Goal: Find specific page/section: Find specific page/section

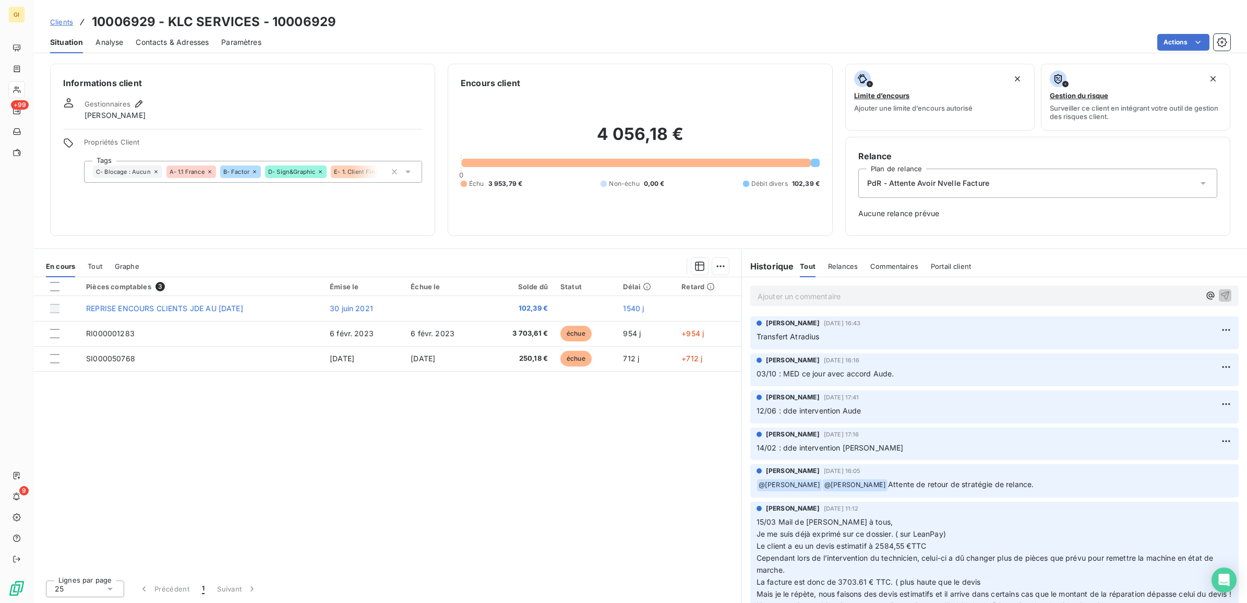
click at [64, 18] on span "Clients" at bounding box center [61, 22] width 23 height 8
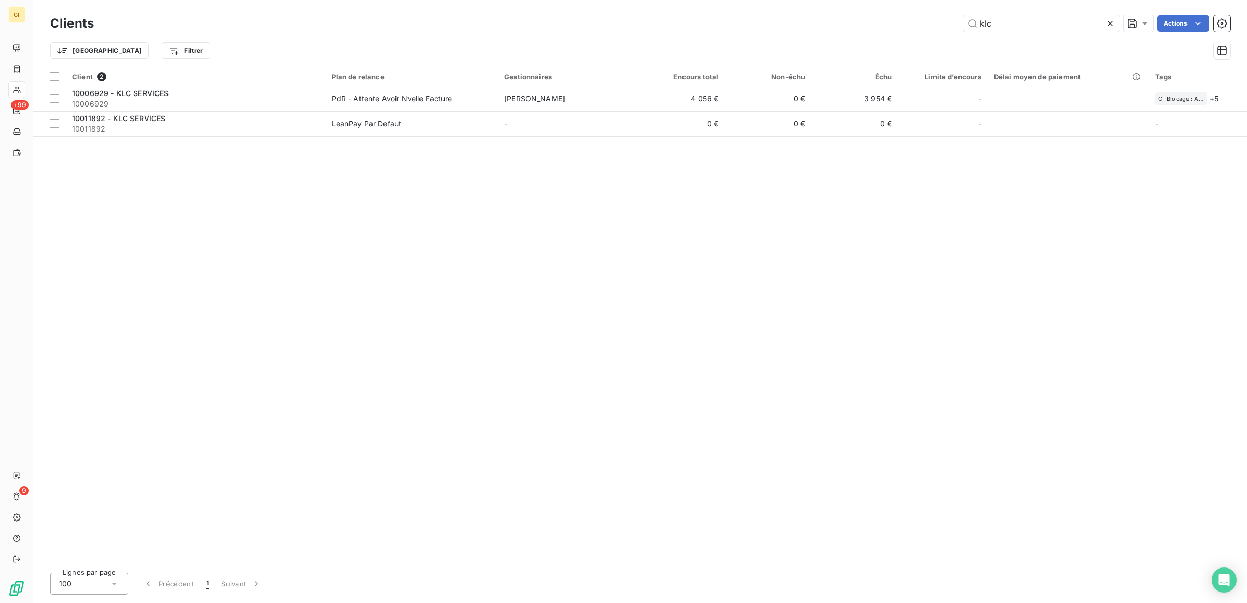
drag, startPoint x: 943, startPoint y: 32, endPoint x: 900, endPoint y: 40, distance: 42.9
click at [900, 40] on div "Clients klc Actions Trier Filtrer" at bounding box center [640, 40] width 1181 height 54
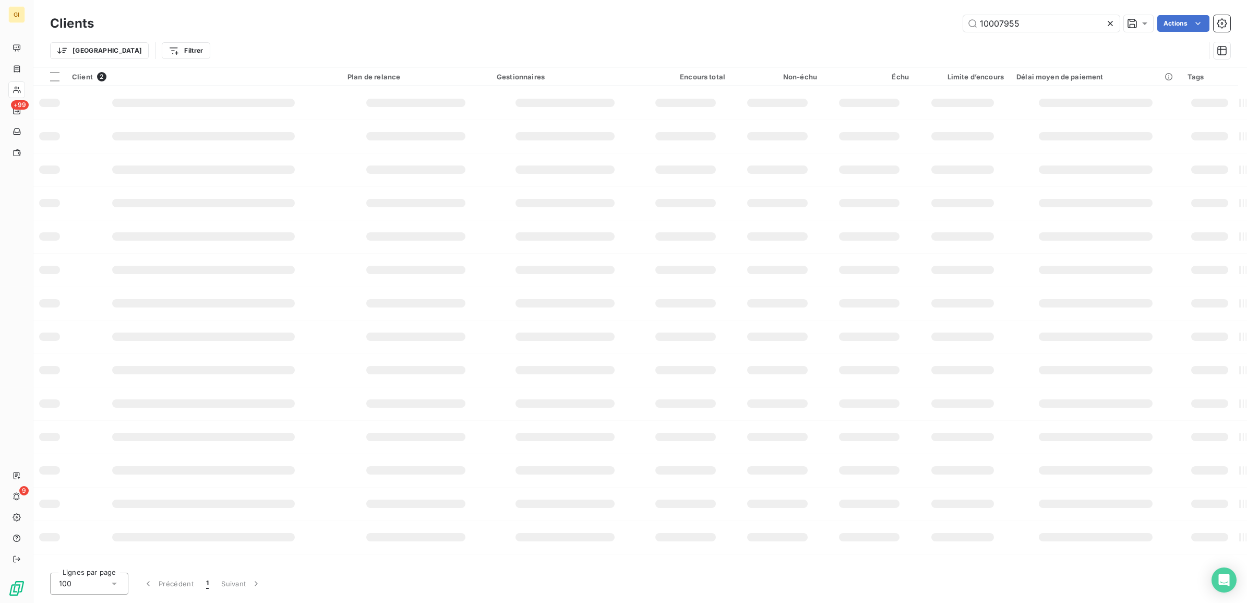
type input "10007955"
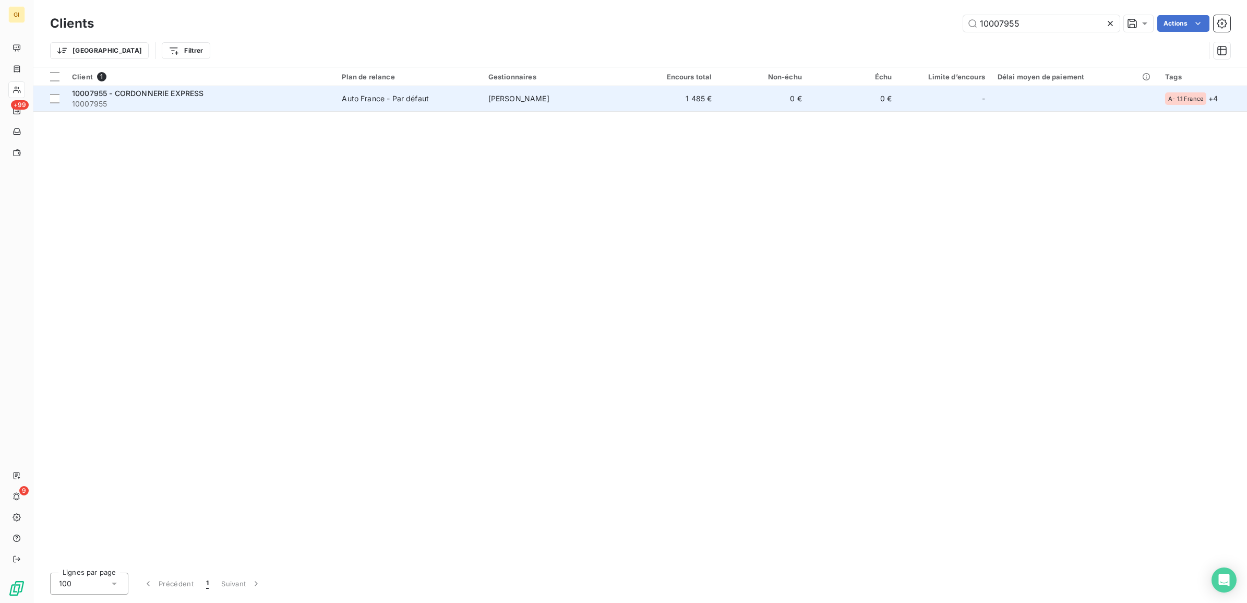
click at [121, 99] on span "10007955" at bounding box center [200, 104] width 257 height 10
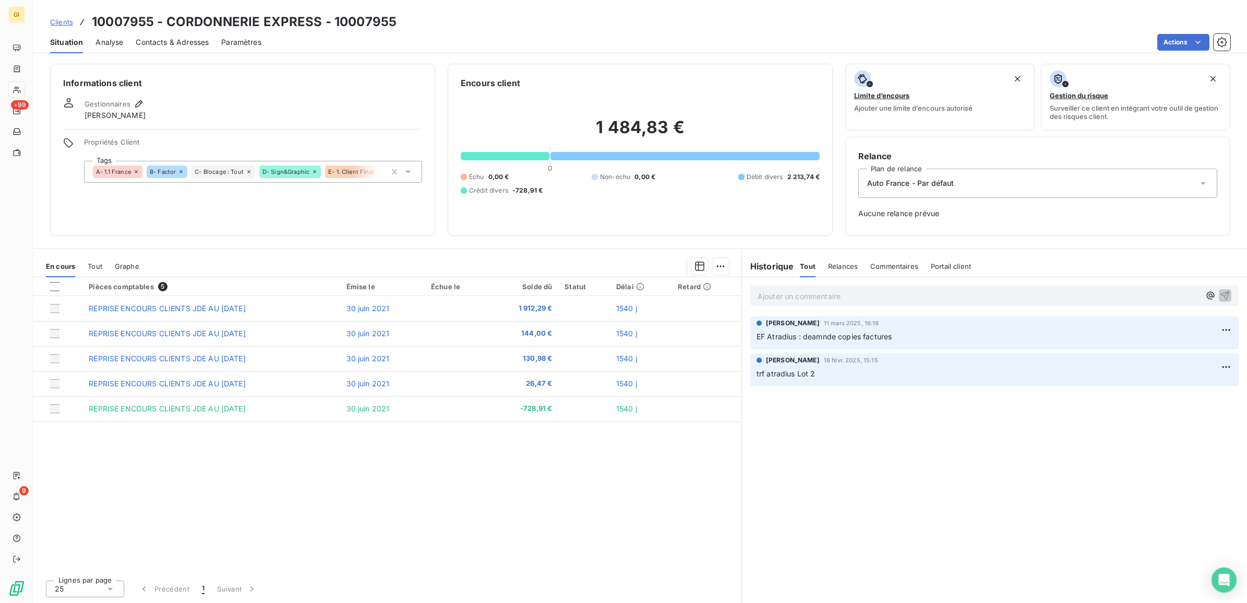
click at [660, 460] on div "Pièces comptables 5 Émise le Échue le Solde dû Statut Délai Retard REPRISE ENCO…" at bounding box center [387, 424] width 708 height 294
click at [54, 22] on span "Clients" at bounding box center [61, 22] width 23 height 8
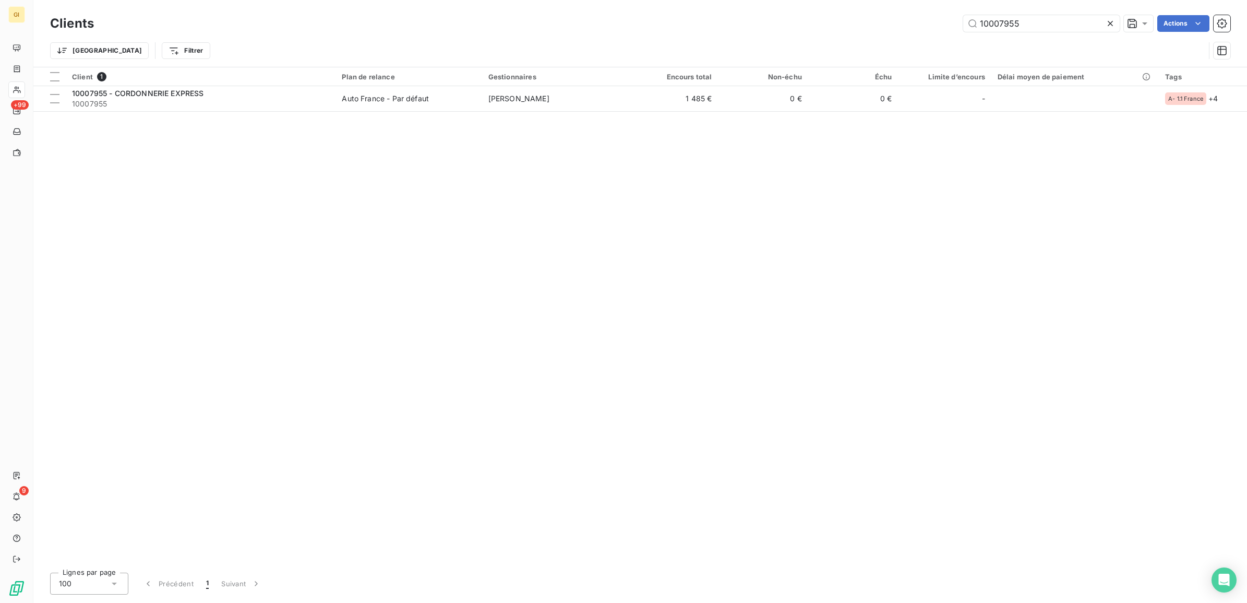
drag, startPoint x: 1044, startPoint y: 22, endPoint x: 711, endPoint y: 37, distance: 332.8
click at [878, 34] on div "Clients 10007955 Actions Trier Filtrer" at bounding box center [640, 40] width 1181 height 54
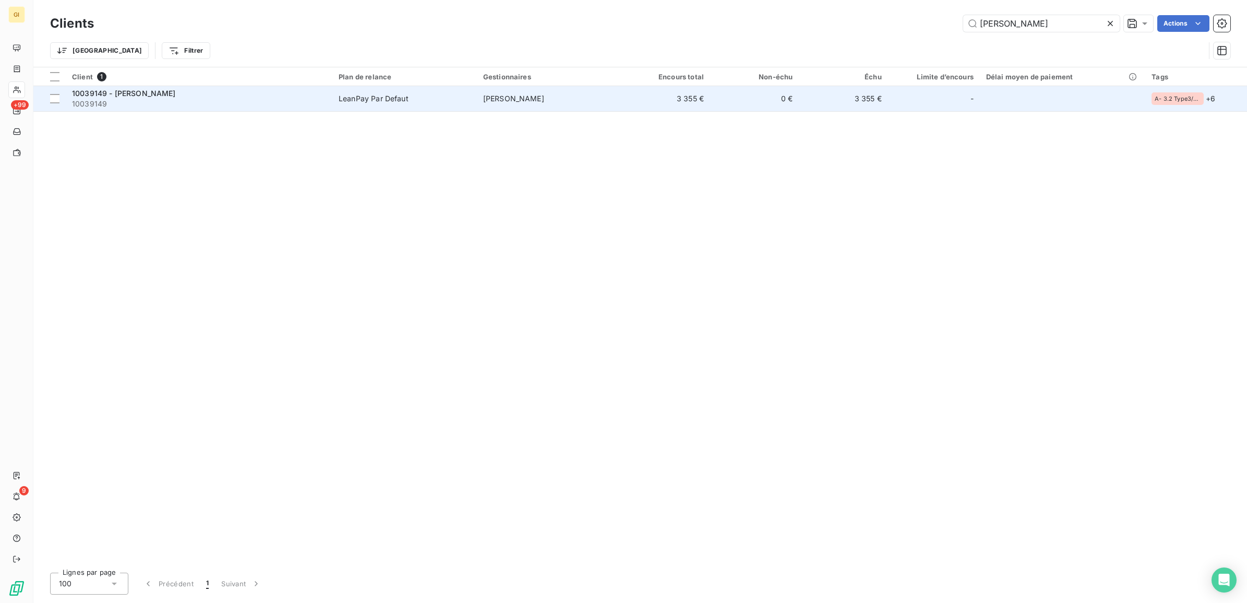
type input "[PERSON_NAME]"
click at [281, 101] on span "10039149" at bounding box center [199, 104] width 254 height 10
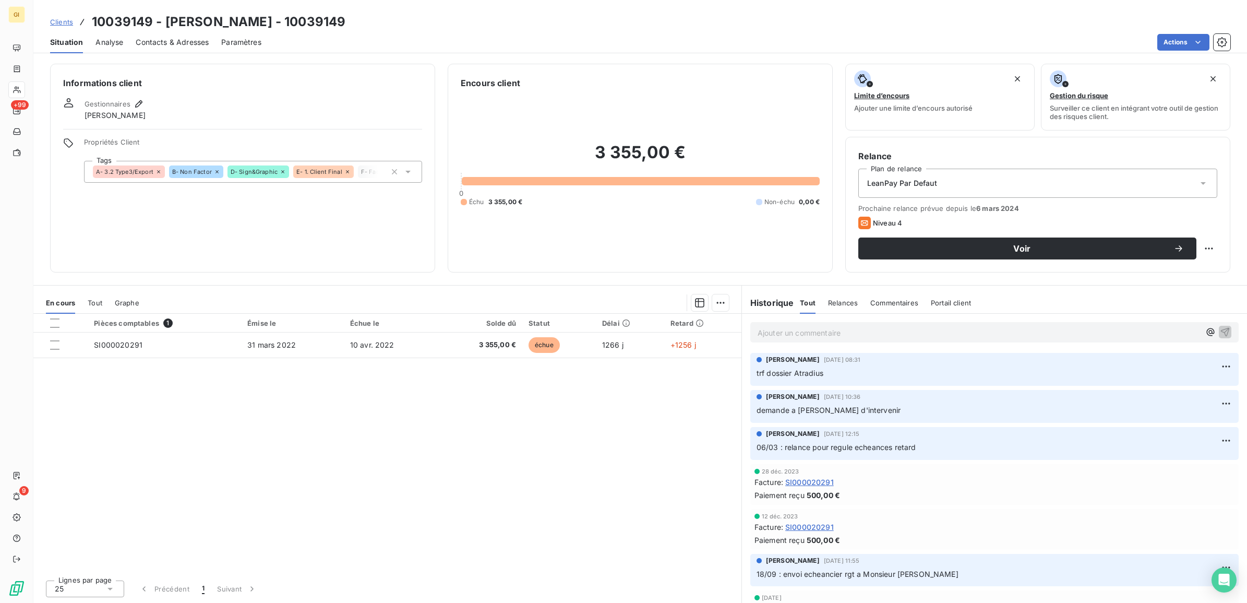
click at [92, 34] on div "Situation Analyse Contacts & Adresses Paramètres Actions" at bounding box center [640, 42] width 1214 height 22
click at [155, 40] on span "Contacts & Adresses" at bounding box center [172, 42] width 73 height 10
